Goal: Task Accomplishment & Management: Use online tool/utility

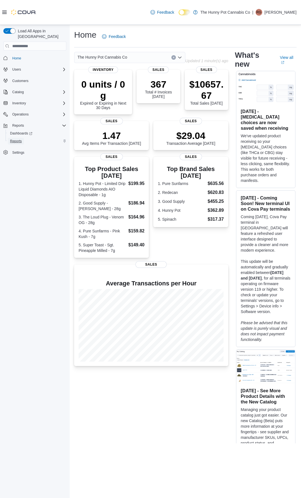
click at [20, 139] on span "Reports" at bounding box center [16, 141] width 12 height 4
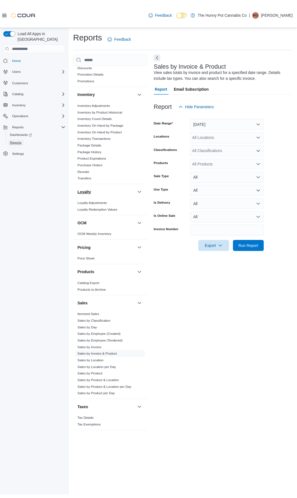
scroll to position [43, 0]
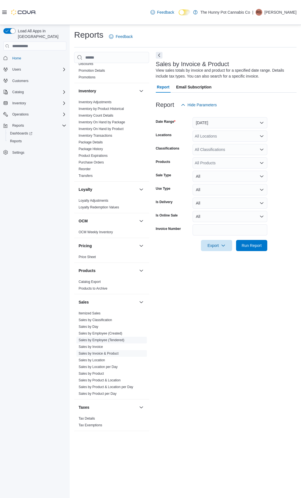
click at [118, 342] on link "Sales by Employee (Tendered)" at bounding box center [102, 340] width 46 height 4
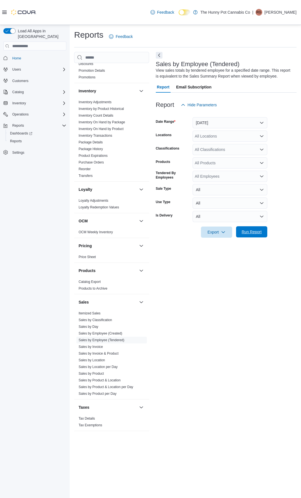
click at [252, 232] on span "Run Report" at bounding box center [252, 232] width 20 height 6
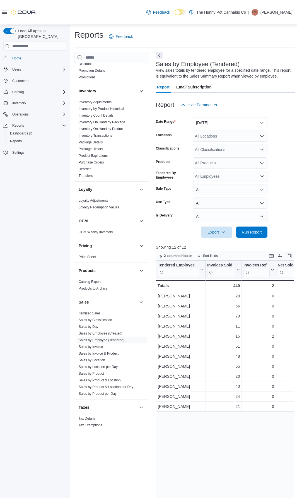
click at [223, 123] on button "[DATE]" at bounding box center [230, 122] width 75 height 11
click at [226, 182] on span "Month To Date" at bounding box center [234, 184] width 64 height 7
click at [161, 55] on button "Next" at bounding box center [159, 55] width 7 height 7
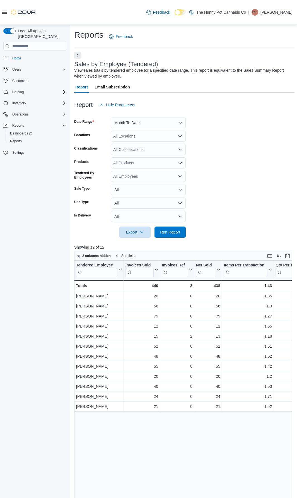
click at [4, 10] on div at bounding box center [19, 12] width 34 height 6
click at [0, 12] on div "Feedback Dark Mode The Hunny Pot Cannabis Co | RG Ryckolos [PERSON_NAME]" at bounding box center [148, 12] width 297 height 25
click at [9, 13] on div at bounding box center [19, 12] width 34 height 6
click at [5, 13] on icon at bounding box center [4, 12] width 4 height 3
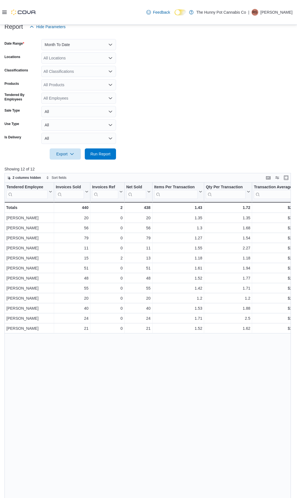
scroll to position [74, 0]
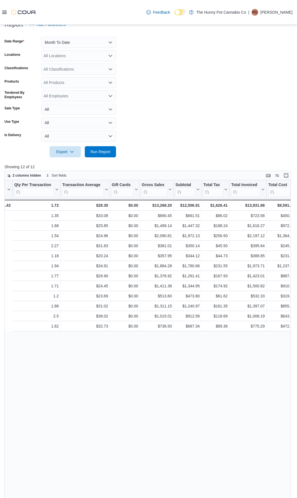
drag, startPoint x: 199, startPoint y: 362, endPoint x: 246, endPoint y: 374, distance: 48.0
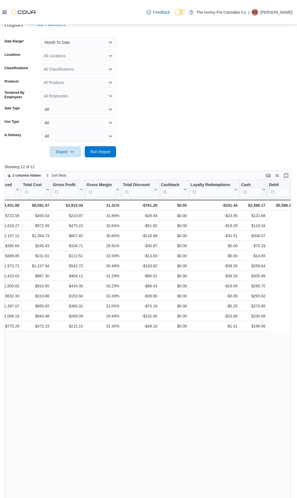
scroll to position [0, 0]
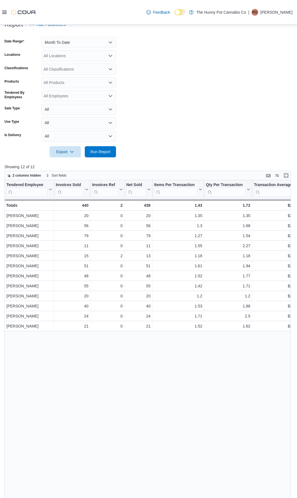
drag, startPoint x: 228, startPoint y: 348, endPoint x: 95, endPoint y: 384, distance: 138.7
drag, startPoint x: 8, startPoint y: 175, endPoint x: 13, endPoint y: 176, distance: 4.9
click at [9, 175] on icon "button" at bounding box center [9, 176] width 3 height 3
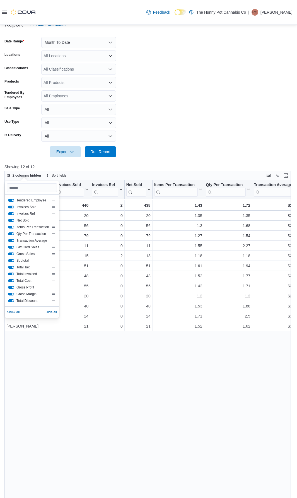
click at [11, 228] on button "Items Per Transaction" at bounding box center [11, 227] width 6 height 3
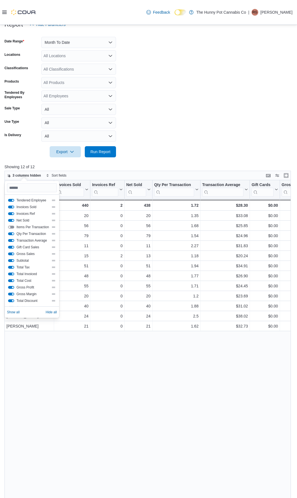
click at [11, 235] on button "Qty Per Transaction" at bounding box center [11, 233] width 6 height 3
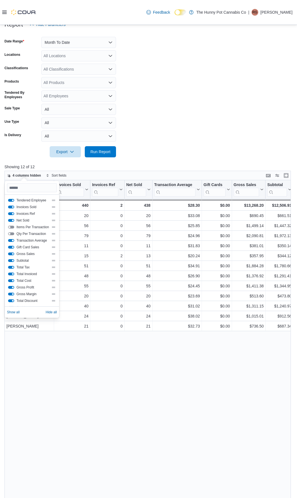
click at [14, 241] on button "Transaction Average" at bounding box center [11, 240] width 6 height 3
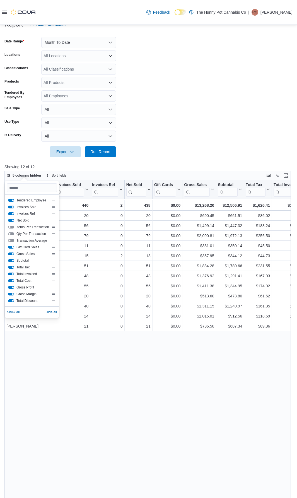
click at [13, 248] on button "Gift Card Sales" at bounding box center [11, 247] width 6 height 3
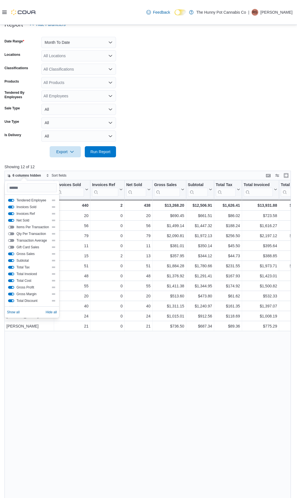
click at [12, 254] on button "Gross Sales" at bounding box center [11, 253] width 6 height 3
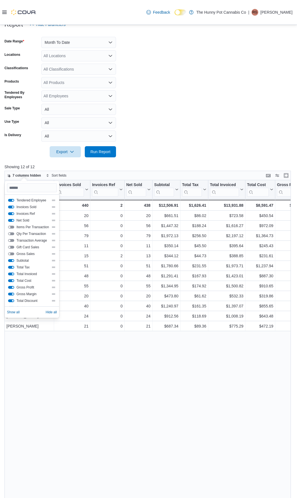
drag, startPoint x: 13, startPoint y: 261, endPoint x: 20, endPoint y: 269, distance: 11.3
click at [20, 269] on div "Tendered Employee Invoices Sold Invoices Ref Net Sold Items Per Transaction Qty…" at bounding box center [32, 290] width 50 height 187
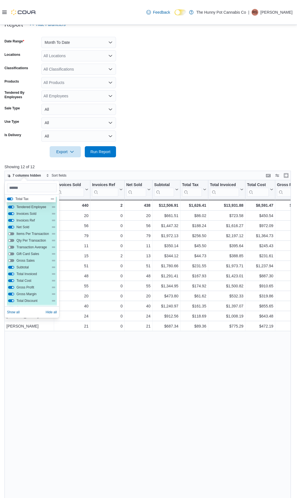
drag, startPoint x: 54, startPoint y: 267, endPoint x: 53, endPoint y: 197, distance: 70.3
click at [53, 197] on div "Tendered Employee Invoices Sold Invoices Ref Net Sold Items Per Transaction Qty…" at bounding box center [32, 290] width 50 height 187
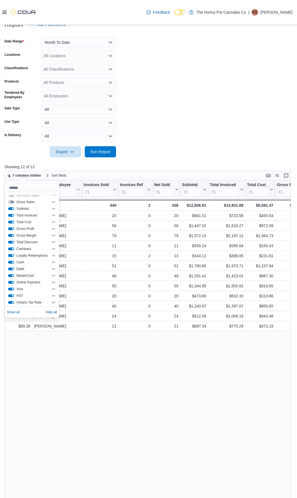
scroll to position [65, 0]
click at [12, 256] on button "Cash" at bounding box center [11, 255] width 6 height 3
click at [13, 262] on button "Debit" at bounding box center [11, 262] width 6 height 3
click at [13, 269] on button "MasterCard" at bounding box center [11, 269] width 6 height 3
click at [13, 276] on button "Online Payment" at bounding box center [11, 275] width 6 height 3
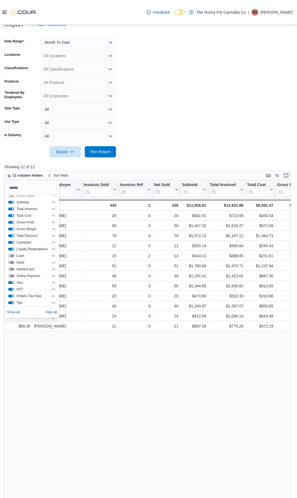
click at [12, 283] on button "Visa" at bounding box center [11, 282] width 6 height 3
click at [11, 287] on div "HST" at bounding box center [32, 289] width 48 height 4
click at [11, 289] on button "HST" at bounding box center [11, 289] width 6 height 3
click at [13, 297] on button "Ontario Tax Rate" at bounding box center [11, 296] width 6 height 3
click at [12, 301] on div "Tips" at bounding box center [32, 302] width 48 height 4
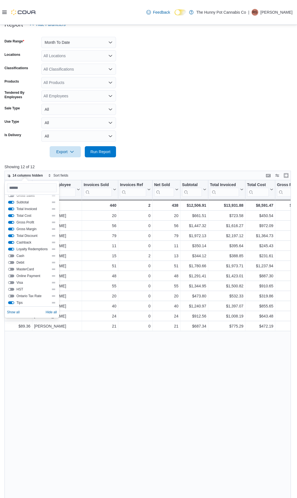
click at [10, 303] on button "Tips" at bounding box center [11, 302] width 6 height 3
click at [12, 255] on button "Cashback" at bounding box center [11, 255] width 6 height 3
click at [12, 243] on button "Gross Margin" at bounding box center [11, 241] width 6 height 3
click at [12, 233] on button "Gross Profit" at bounding box center [11, 234] width 6 height 3
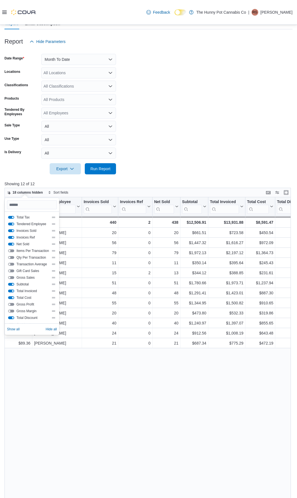
scroll to position [47, 0]
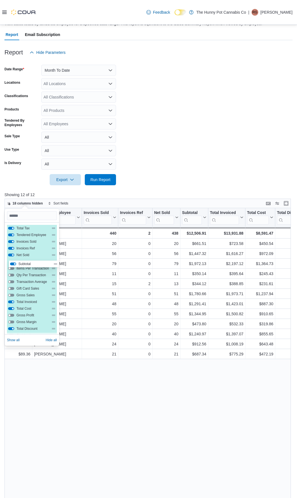
drag, startPoint x: 54, startPoint y: 295, endPoint x: 56, endPoint y: 262, distance: 33.2
click at [56, 262] on div "Total Tax Tendered Employee Invoices Sold Invoices Ref Net Sold Items Per Trans…" at bounding box center [32, 318] width 50 height 187
drag, startPoint x: 56, startPoint y: 302, endPoint x: 57, endPoint y: 266, distance: 36.3
click at [57, 266] on div "Total Tax Tendered Employee Invoices Sold Invoices Ref Net Sold Subtotal Items …" at bounding box center [32, 279] width 54 height 112
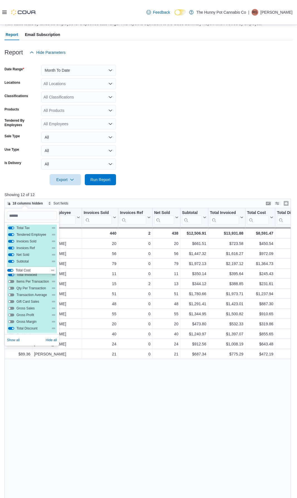
drag, startPoint x: 55, startPoint y: 310, endPoint x: 54, endPoint y: 269, distance: 40.2
click at [54, 269] on div "Total Tax Tendered Employee Invoices Sold Invoices Ref Net Sold Subtotal Total …" at bounding box center [32, 318] width 50 height 187
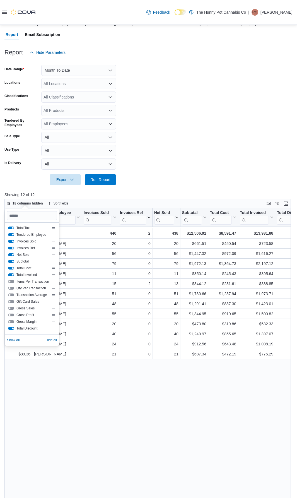
scroll to position [2, 0]
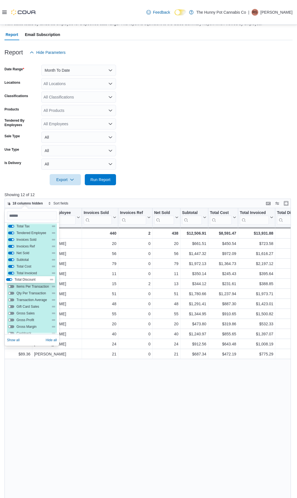
drag, startPoint x: 53, startPoint y: 330, endPoint x: 51, endPoint y: 279, distance: 50.8
click at [51, 279] on div "Total Tax Tendered Employee Invoices Sold Invoices Ref Net Sold Subtotal Total …" at bounding box center [32, 316] width 50 height 187
click at [54, 260] on div "Total Tax Tendered Employee Invoices Sold Invoices Ref Net Sold Subtotal Total …" at bounding box center [32, 318] width 50 height 187
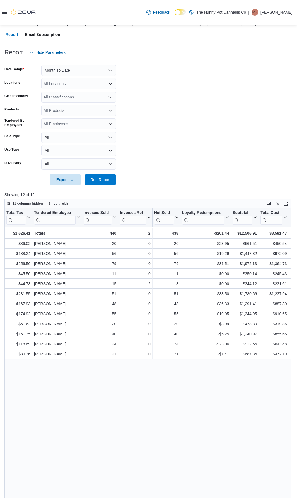
click at [90, 200] on div "18 columns hidden Sort fields" at bounding box center [147, 203] width 286 height 9
drag, startPoint x: 90, startPoint y: 363, endPoint x: 70, endPoint y: 365, distance: 19.6
click at [25, 204] on span "18 columns hidden" at bounding box center [28, 203] width 30 height 4
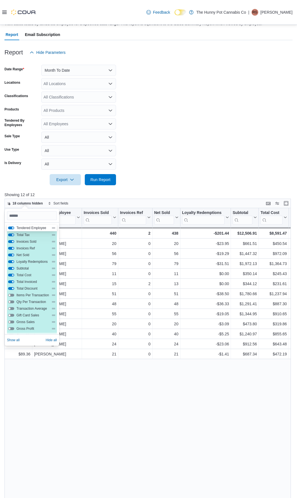
drag, startPoint x: 55, startPoint y: 235, endPoint x: 55, endPoint y: 226, distance: 8.9
click at [55, 226] on div "Total Tax Tendered Employee Invoices Sold Invoices Ref Net Sold Loyalty Redempt…" at bounding box center [32, 318] width 50 height 187
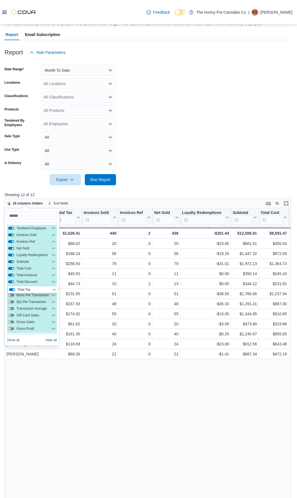
drag, startPoint x: 54, startPoint y: 235, endPoint x: 55, endPoint y: 292, distance: 56.6
click at [55, 292] on div "Tendered Employee Total Tax Invoices Sold Invoices Ref Net Sold Loyalty Redempt…" at bounding box center [32, 318] width 50 height 187
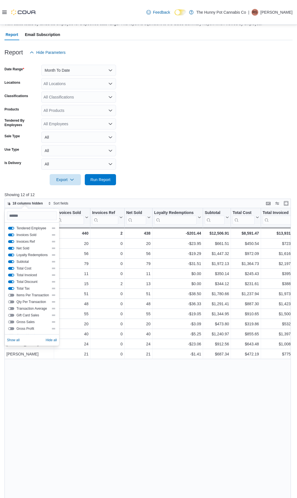
click at [10, 287] on button "Total Tax" at bounding box center [11, 288] width 6 height 3
click at [95, 380] on div "Tendered Employee Click to view column header actions Invoices Sold Click to vi…" at bounding box center [149, 402] width 290 height 389
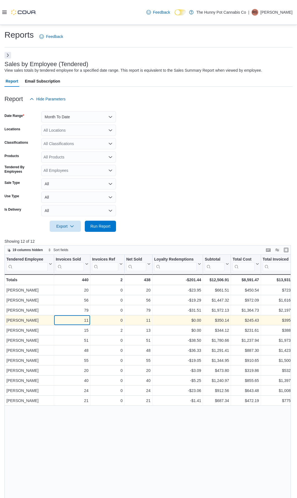
click at [62, 317] on div "11" at bounding box center [72, 320] width 33 height 7
click at [36, 317] on div "[PERSON_NAME]" at bounding box center [29, 320] width 46 height 7
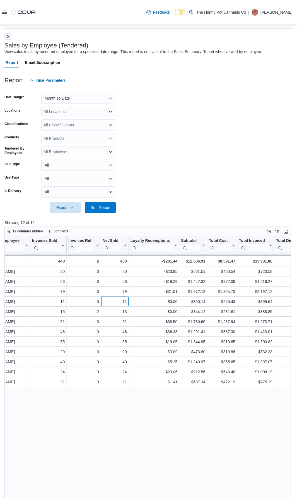
scroll to position [0, 42]
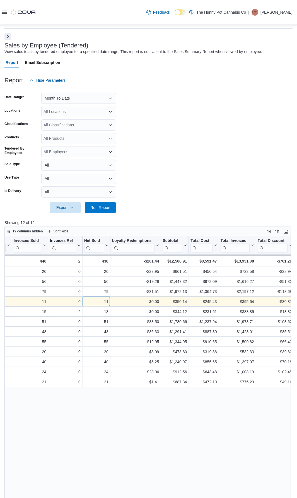
drag, startPoint x: 127, startPoint y: 301, endPoint x: 266, endPoint y: 300, distance: 139.5
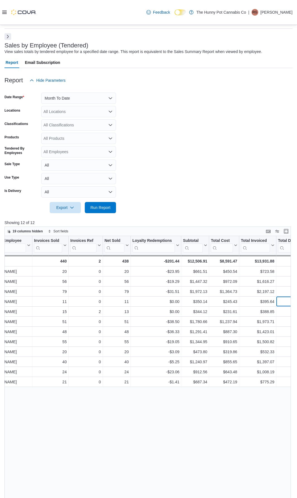
scroll to position [0, 0]
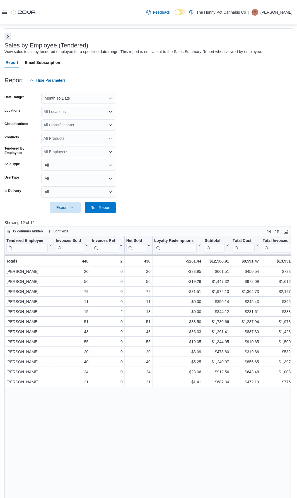
drag, startPoint x: 266, startPoint y: 300, endPoint x: 142, endPoint y: 303, distance: 124.7
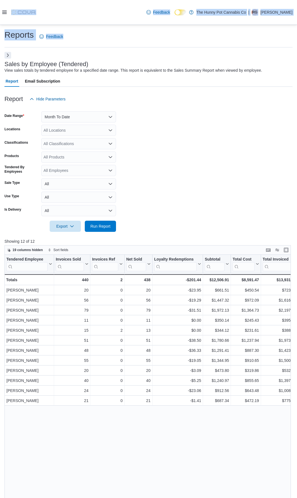
drag, startPoint x: 5, startPoint y: 12, endPoint x: 130, endPoint y: 56, distance: 132.1
click at [130, 56] on div "Feedback Dark Mode The Hunny Pot Cannabis Co | RG Ryckolos [PERSON_NAME] Report…" at bounding box center [148, 324] width 297 height 648
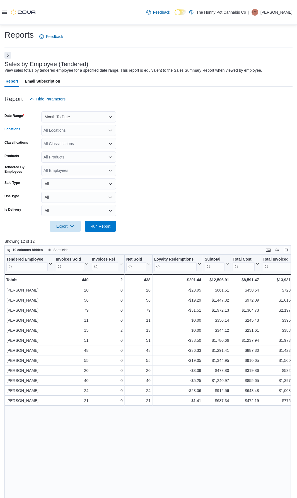
click at [66, 130] on div "All Locations" at bounding box center [78, 130] width 75 height 11
type input "***"
click at [69, 141] on span "[STREET_ADDRESS]" at bounding box center [72, 140] width 38 height 6
click at [110, 225] on span "Run Report" at bounding box center [100, 226] width 20 height 6
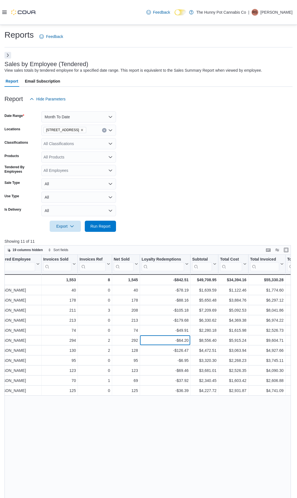
scroll to position [0, 42]
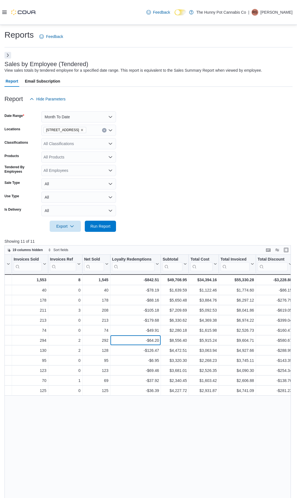
drag, startPoint x: 189, startPoint y: 340, endPoint x: 221, endPoint y: 337, distance: 32.2
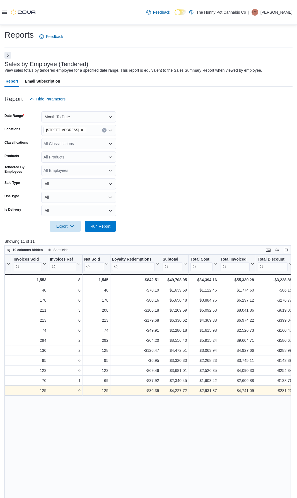
drag, startPoint x: 163, startPoint y: 401, endPoint x: 178, endPoint y: 396, distance: 15.5
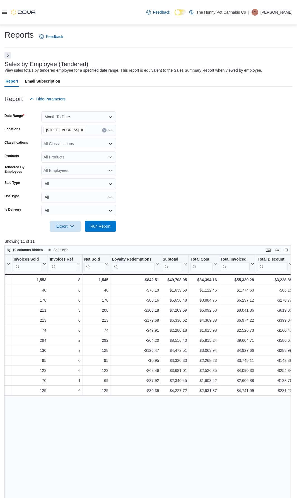
drag, startPoint x: 169, startPoint y: 408, endPoint x: 175, endPoint y: 405, distance: 6.2
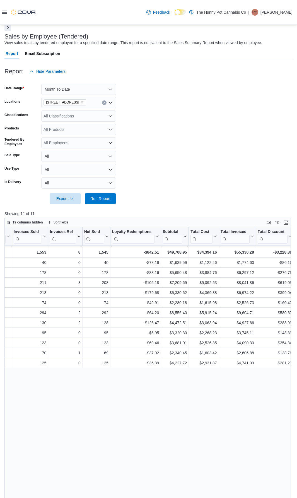
scroll to position [28, 0]
drag, startPoint x: 157, startPoint y: 387, endPoint x: 230, endPoint y: 378, distance: 73.6
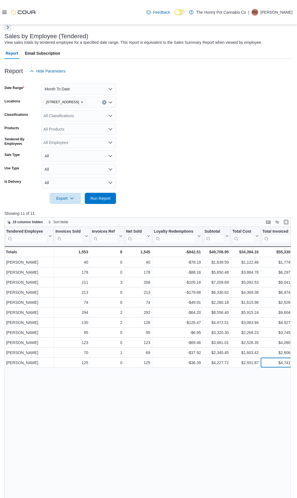
scroll to position [0, 0]
drag, startPoint x: 223, startPoint y: 362, endPoint x: 191, endPoint y: 364, distance: 31.3
drag, startPoint x: 190, startPoint y: 373, endPoint x: 195, endPoint y: 373, distance: 5.0
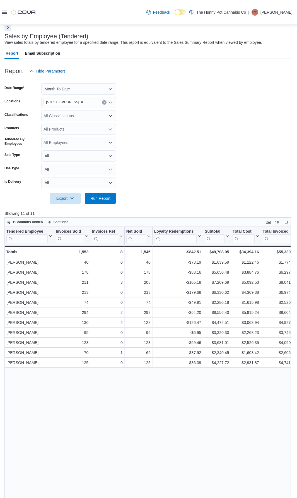
drag, startPoint x: 195, startPoint y: 374, endPoint x: 157, endPoint y: 380, distance: 38.4
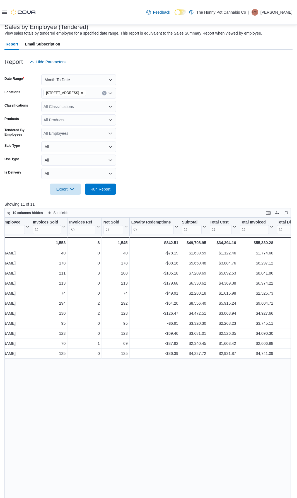
scroll to position [0, 42]
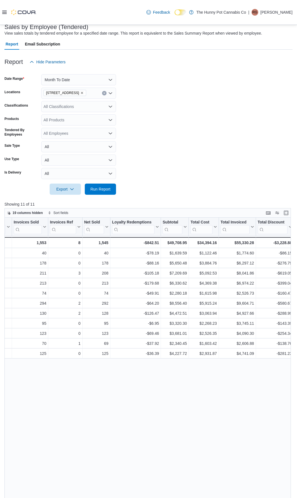
drag, startPoint x: 187, startPoint y: 365, endPoint x: 212, endPoint y: 367, distance: 24.3
drag, startPoint x: 212, startPoint y: 367, endPoint x: 231, endPoint y: 367, distance: 19.5
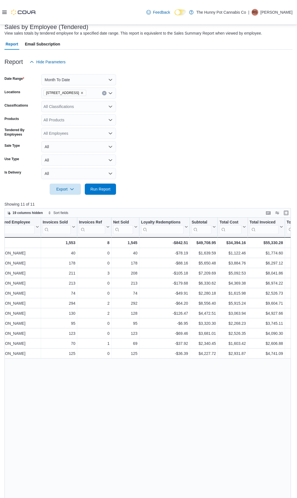
scroll to position [0, 0]
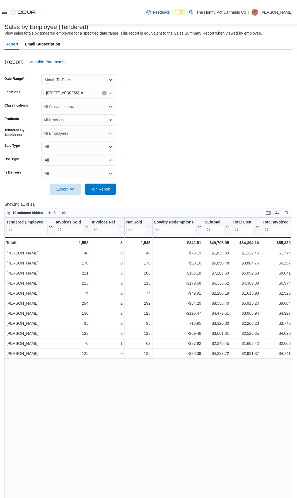
drag, startPoint x: 236, startPoint y: 368, endPoint x: 171, endPoint y: 369, distance: 65.3
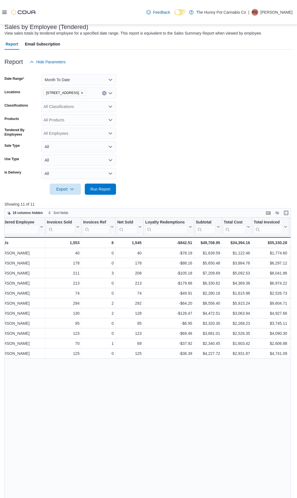
scroll to position [0, 42]
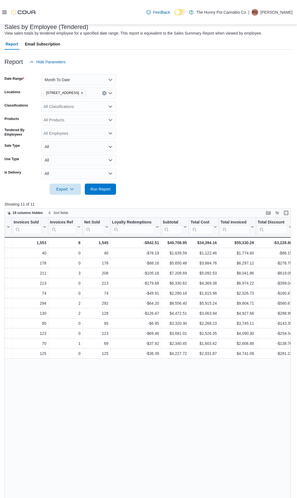
drag, startPoint x: 179, startPoint y: 367, endPoint x: 241, endPoint y: 361, distance: 62.8
drag, startPoint x: 269, startPoint y: 364, endPoint x: 298, endPoint y: 363, distance: 29.0
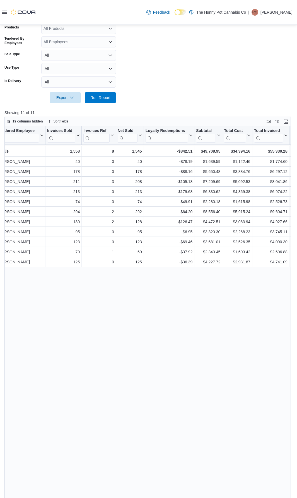
scroll to position [0, 0]
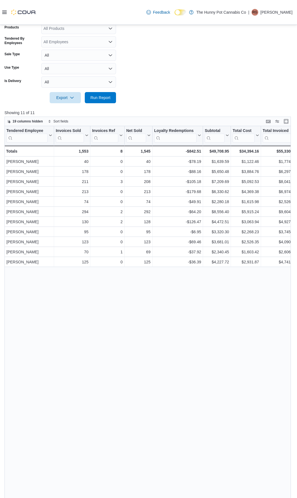
drag, startPoint x: 159, startPoint y: 362, endPoint x: 62, endPoint y: 355, distance: 96.8
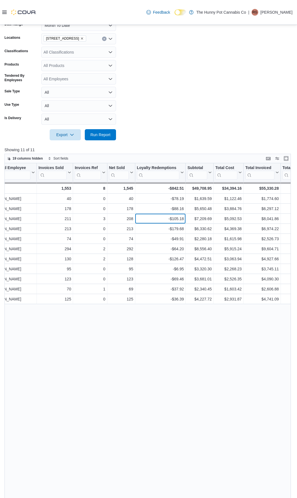
scroll to position [0, 42]
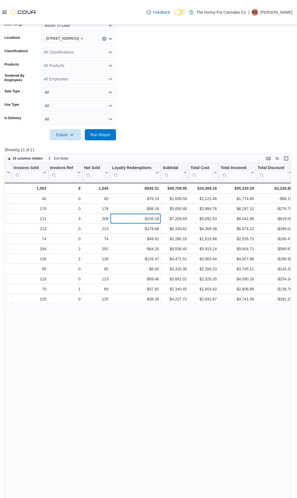
drag, startPoint x: 182, startPoint y: 217, endPoint x: 220, endPoint y: 221, distance: 38.1
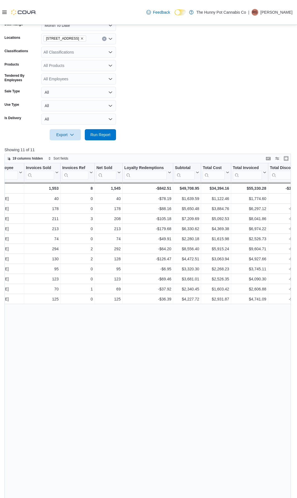
scroll to position [0, 0]
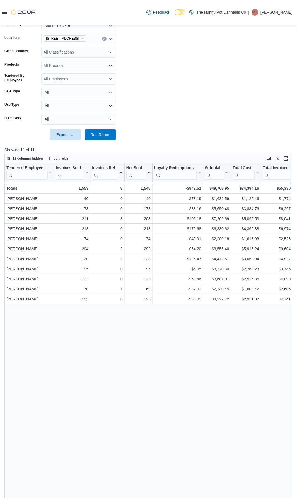
drag, startPoint x: 199, startPoint y: 310, endPoint x: 148, endPoint y: 315, distance: 51.8
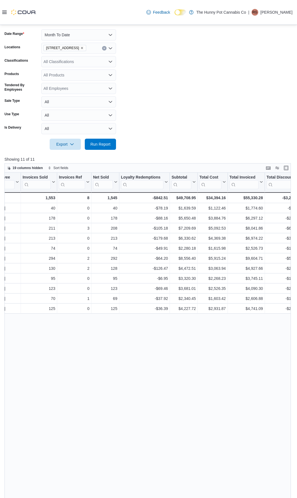
scroll to position [0, 42]
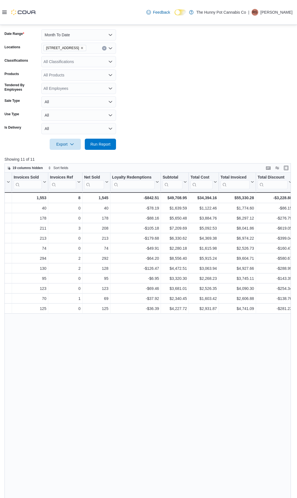
drag, startPoint x: 164, startPoint y: 325, endPoint x: 202, endPoint y: 323, distance: 38.0
click at [76, 62] on div "All Classifications" at bounding box center [78, 61] width 75 height 11
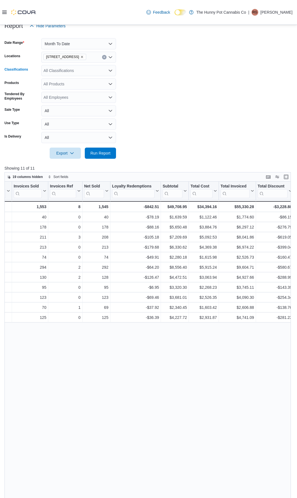
scroll to position [73, 0]
click at [101, 90] on div "All Products" at bounding box center [78, 84] width 75 height 11
click at [208, 107] on form "Date Range Month To Date Locations 145 Silver Reign Dr Classifications All Clas…" at bounding box center [148, 95] width 288 height 127
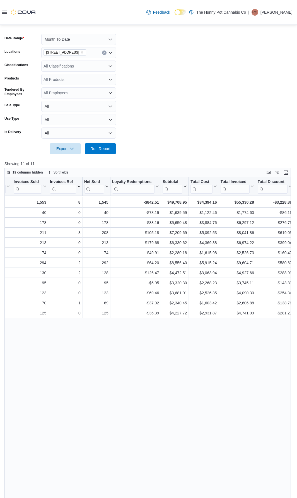
scroll to position [82, 0]
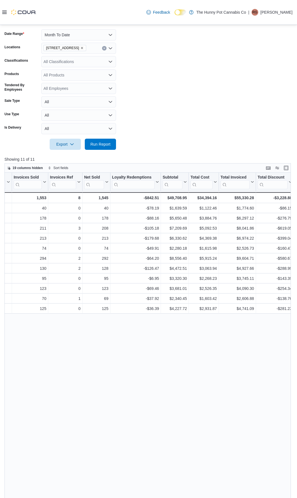
click at [78, 91] on div "All Employees" at bounding box center [78, 88] width 75 height 11
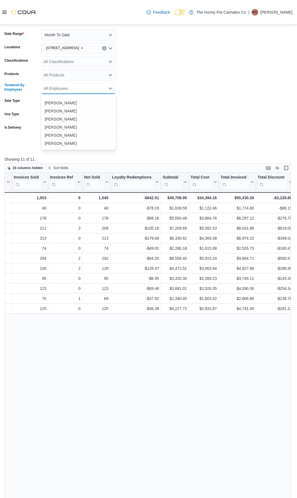
scroll to position [0, 0]
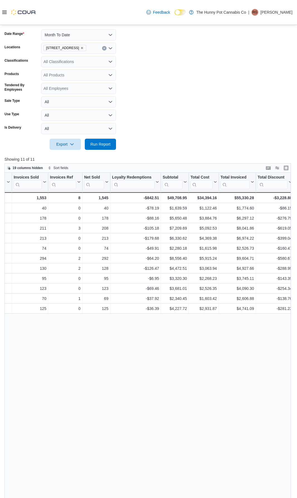
click at [218, 100] on form "Date Range Month To Date Locations 145 Silver Reign Dr Classifications All Clas…" at bounding box center [148, 86] width 288 height 127
click at [62, 74] on div "All Products" at bounding box center [78, 74] width 75 height 11
click at [154, 79] on form "Date Range Month To Date Locations 145 Silver Reign Dr Classifications All Clas…" at bounding box center [148, 86] width 288 height 127
click at [107, 76] on div "All Products" at bounding box center [78, 74] width 75 height 11
click at [113, 74] on div "All Products Combo box. Selected. Combo box input. All Products. Type some text…" at bounding box center [78, 74] width 75 height 11
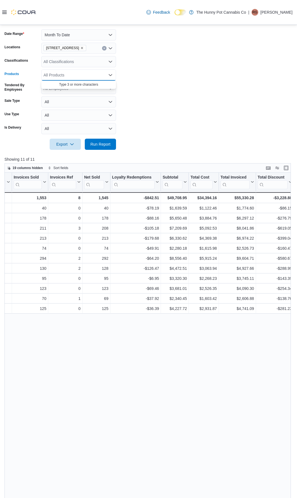
click at [109, 74] on icon "Close list of options" at bounding box center [110, 75] width 4 height 4
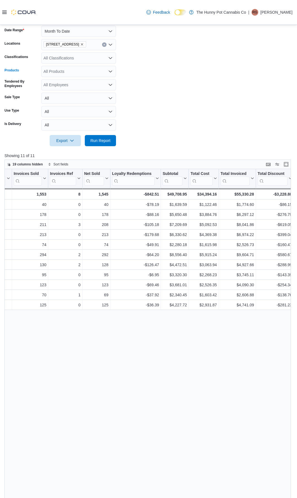
scroll to position [91, 0]
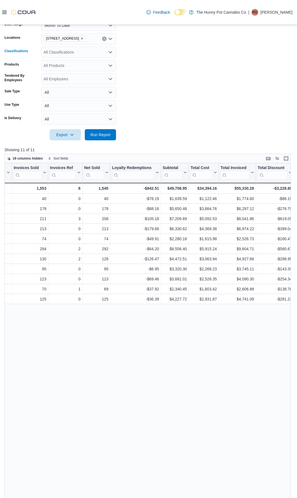
click at [111, 55] on div "All Classifications" at bounding box center [78, 52] width 75 height 11
click at [158, 92] on form "Date Range Month To Date Locations 145 Silver Reign Dr Classifications All Clas…" at bounding box center [148, 76] width 288 height 127
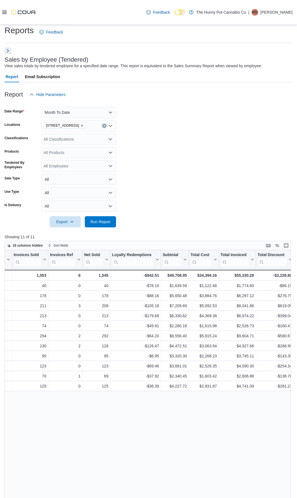
scroll to position [0, 0]
